Goal: Book appointment/travel/reservation

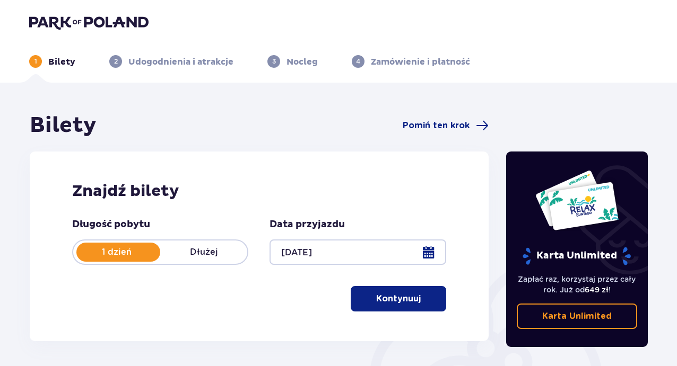
scroll to position [91, 0]
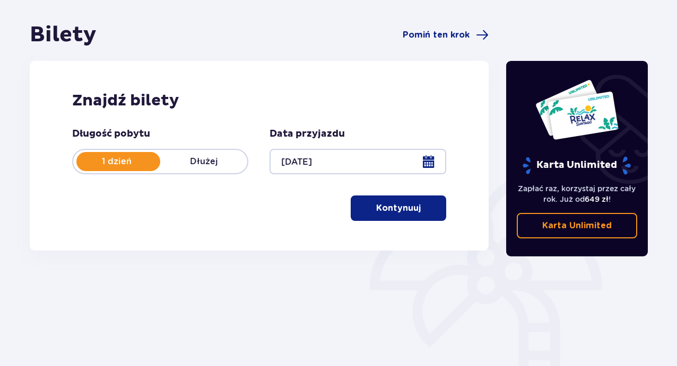
click at [395, 208] on p "Kontynuuj" at bounding box center [398, 209] width 45 height 12
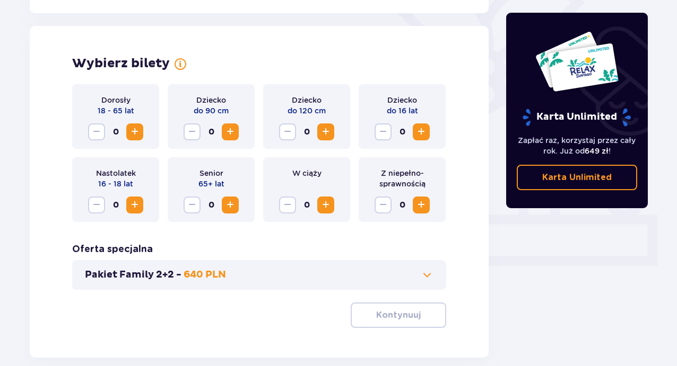
scroll to position [295, 0]
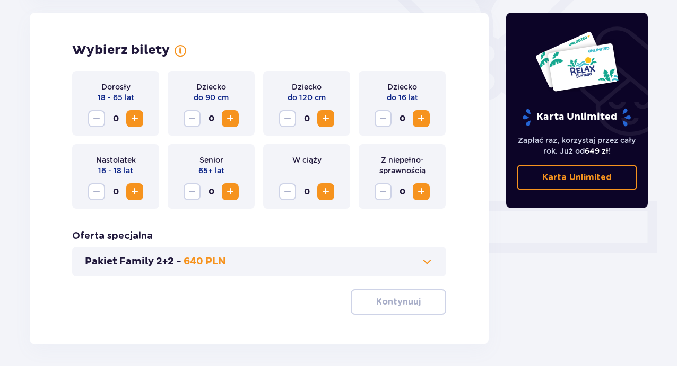
click at [139, 124] on span "Zwiększ" at bounding box center [134, 118] width 13 height 13
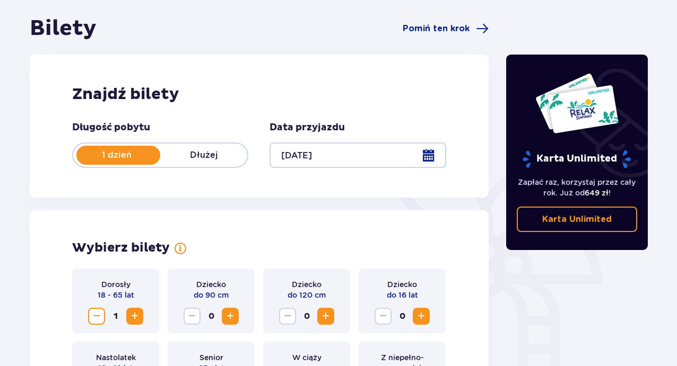
scroll to position [191, 0]
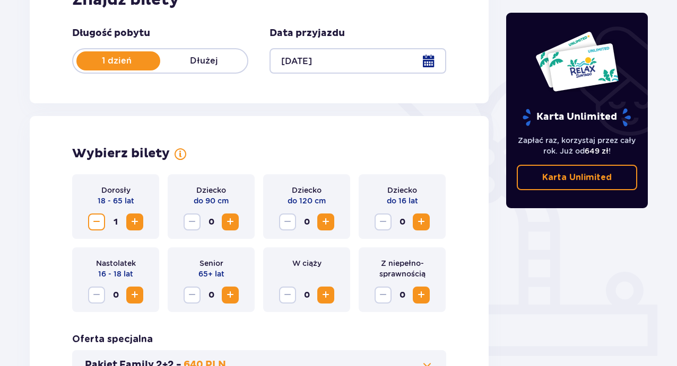
click at [142, 226] on button "Zwiększ" at bounding box center [134, 222] width 17 height 17
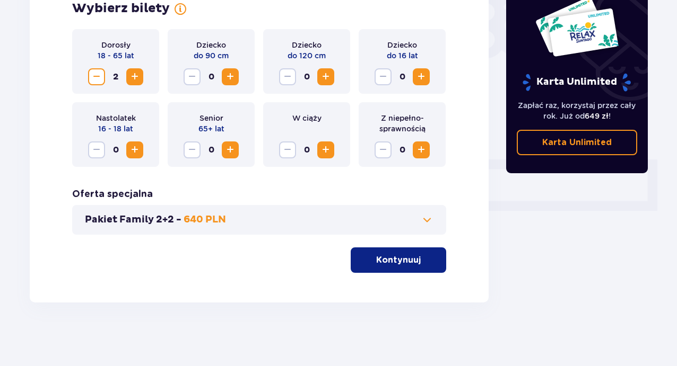
click at [419, 263] on span "button" at bounding box center [422, 260] width 13 height 13
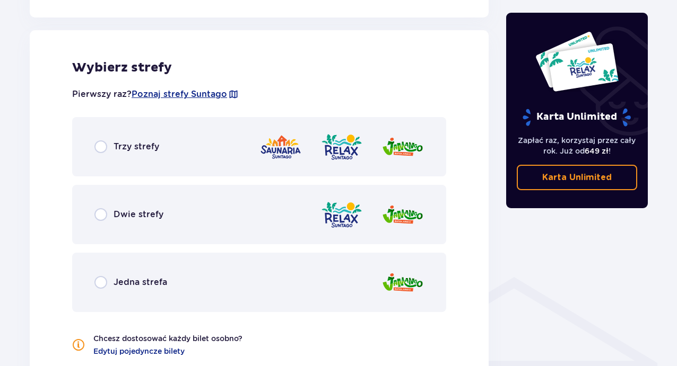
scroll to position [589, 0]
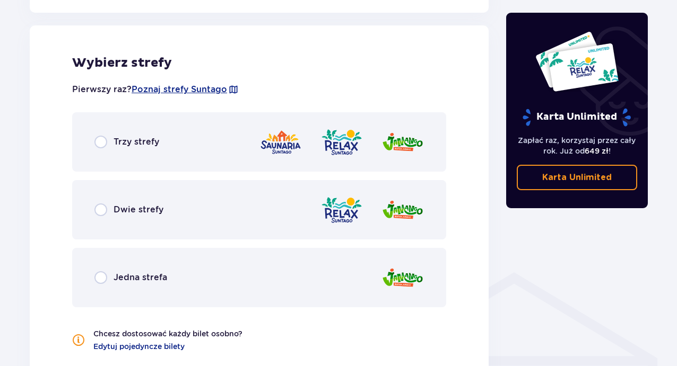
click at [184, 152] on div "Trzy strefy" at bounding box center [259, 141] width 374 height 59
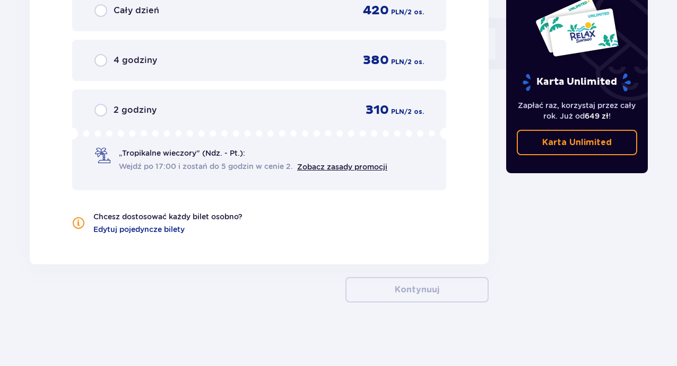
scroll to position [958, 0]
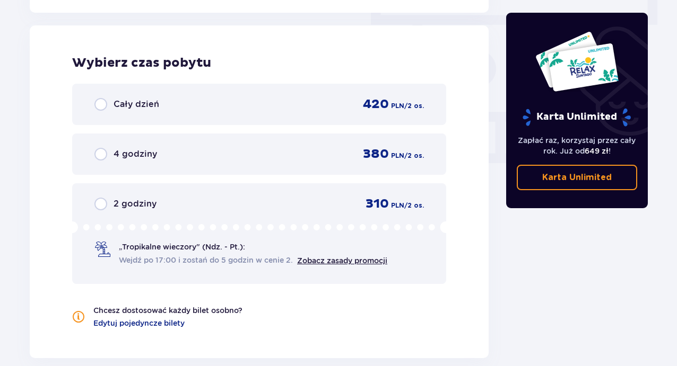
click at [248, 168] on div "4 godziny 380 PLN / 2 os." at bounding box center [259, 154] width 374 height 41
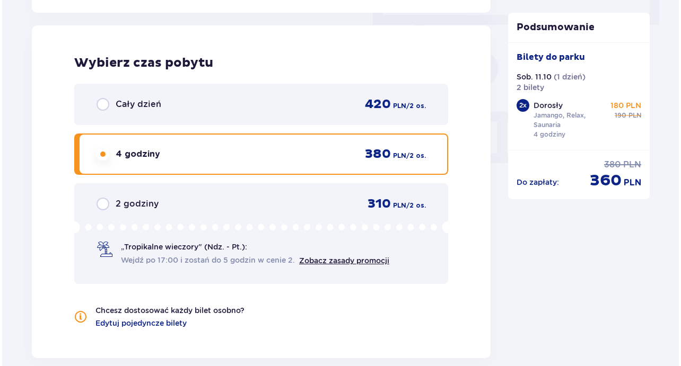
scroll to position [1051, 0]
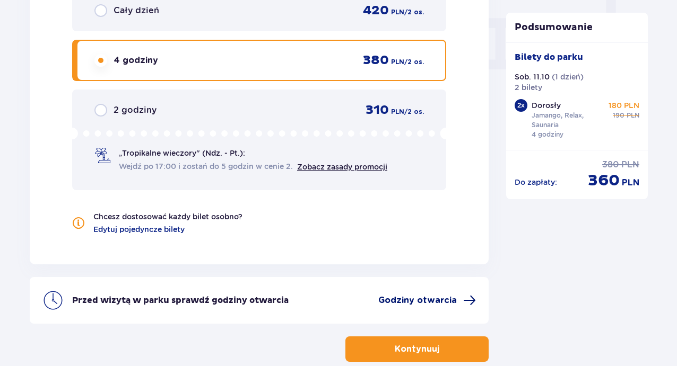
click at [439, 299] on span "Godziny otwarcia" at bounding box center [417, 301] width 78 height 12
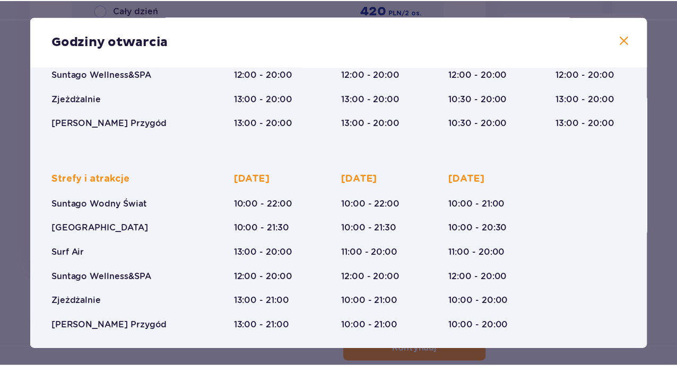
scroll to position [195, 0]
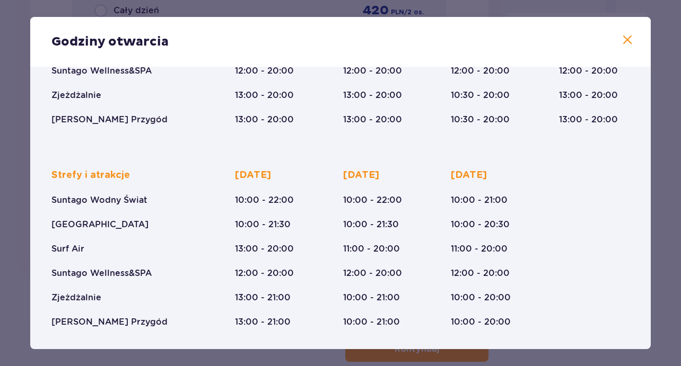
click at [629, 38] on span at bounding box center [627, 40] width 13 height 13
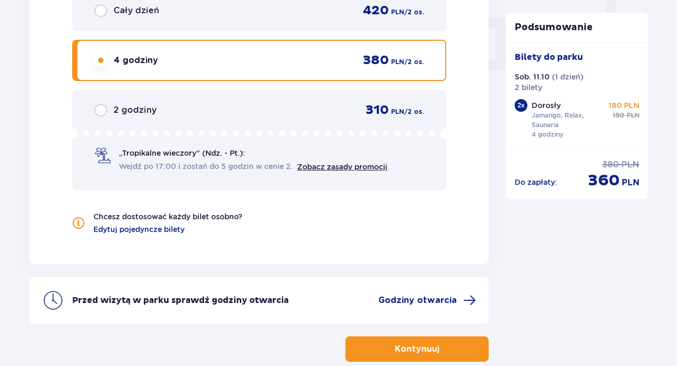
click at [475, 353] on button "Kontynuuj" at bounding box center [416, 349] width 143 height 25
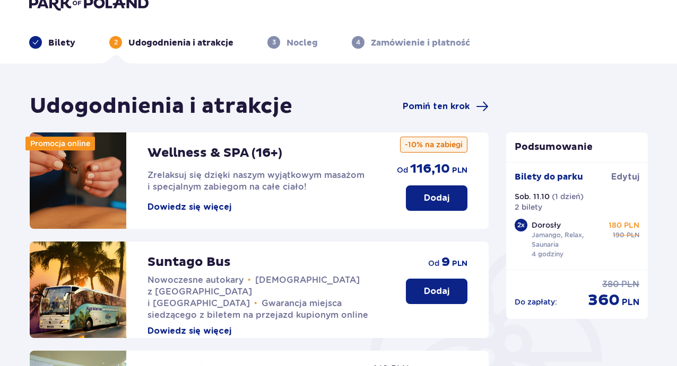
scroll to position [31, 0]
